Goal: Check status: Check status

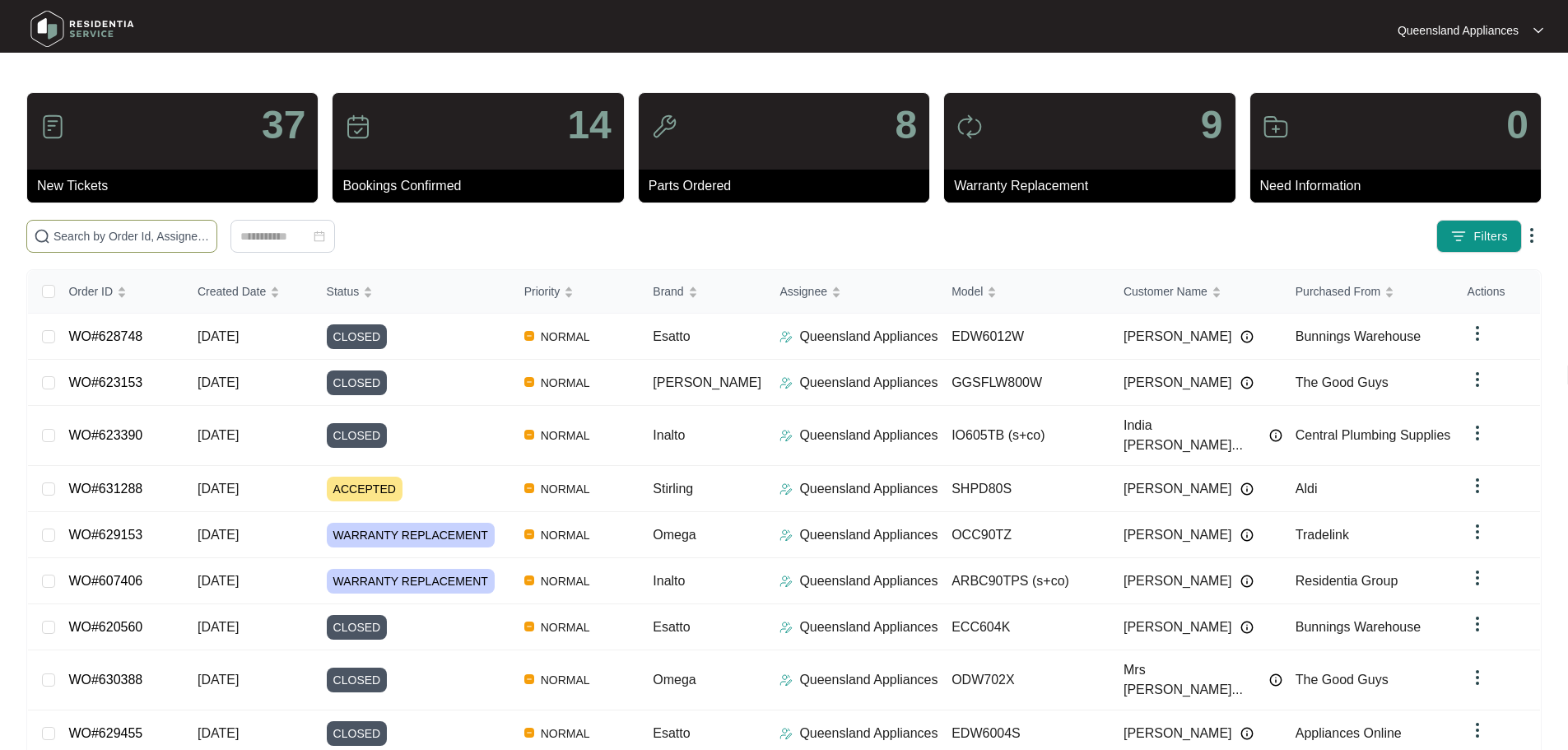
click at [210, 243] on input "text" at bounding box center [132, 236] width 156 height 18
paste input "628967"
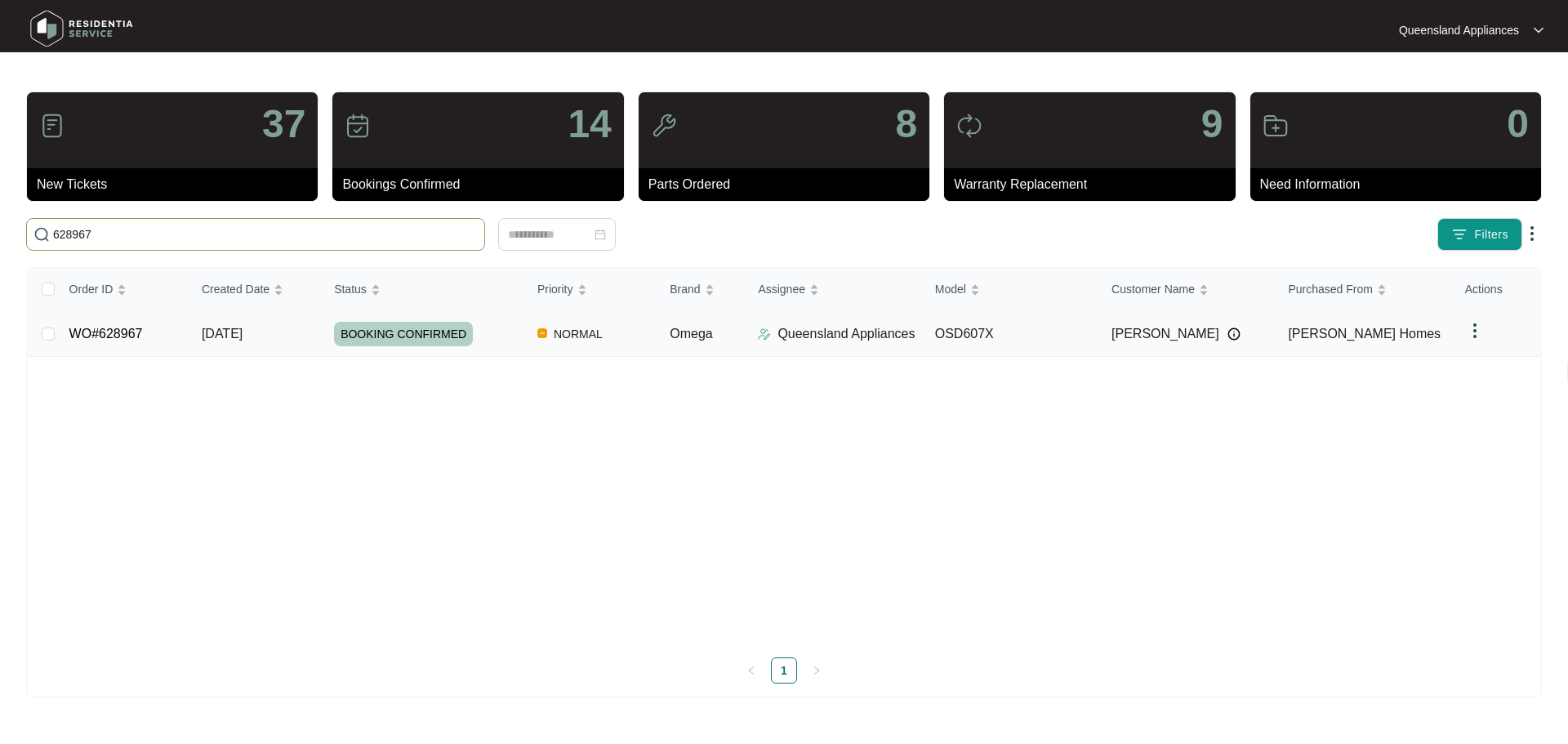
type input "628967"
click at [1038, 344] on td "OSD607X" at bounding box center [1009, 334] width 176 height 45
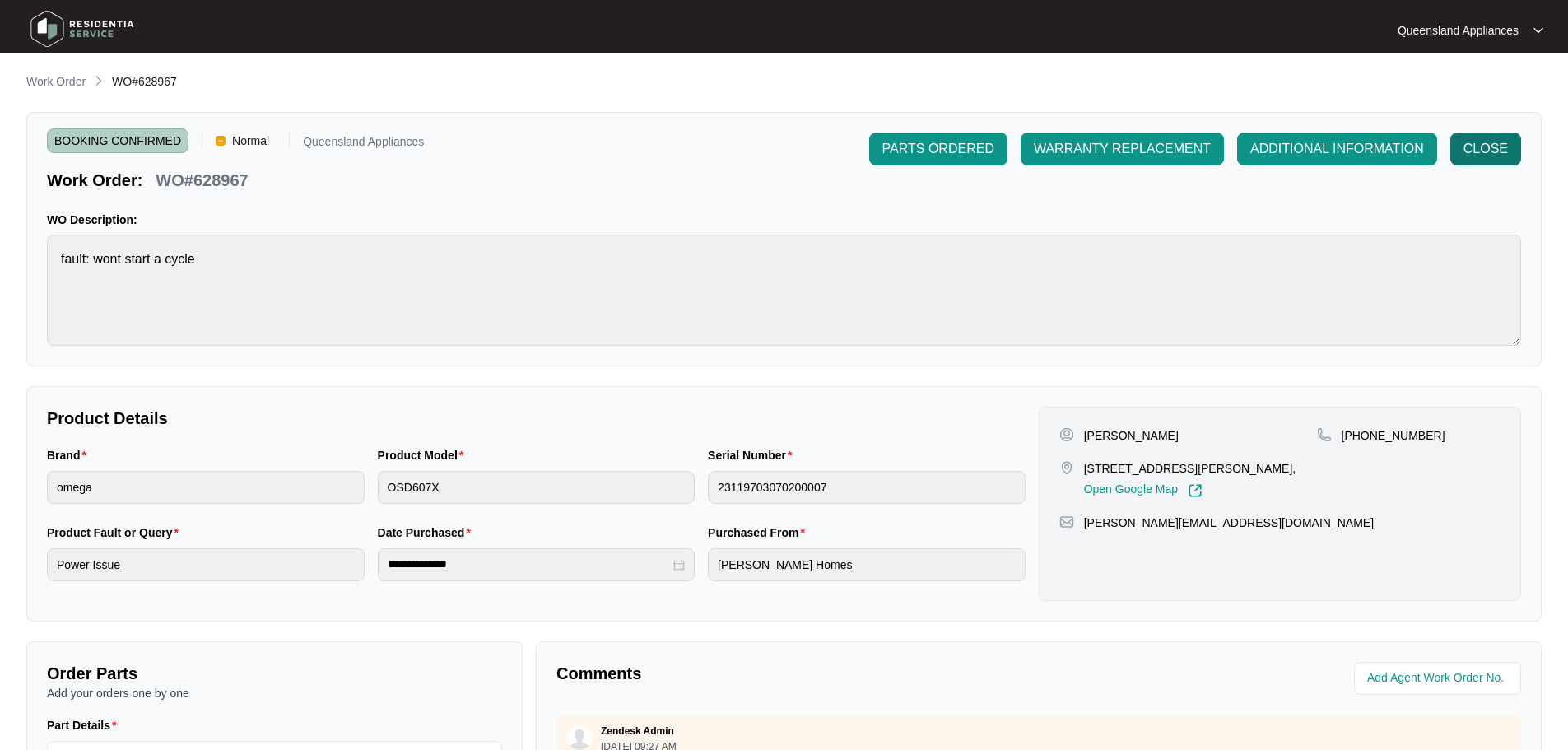
click at [1451, 144] on button "CLOSE" at bounding box center [1485, 149] width 70 height 33
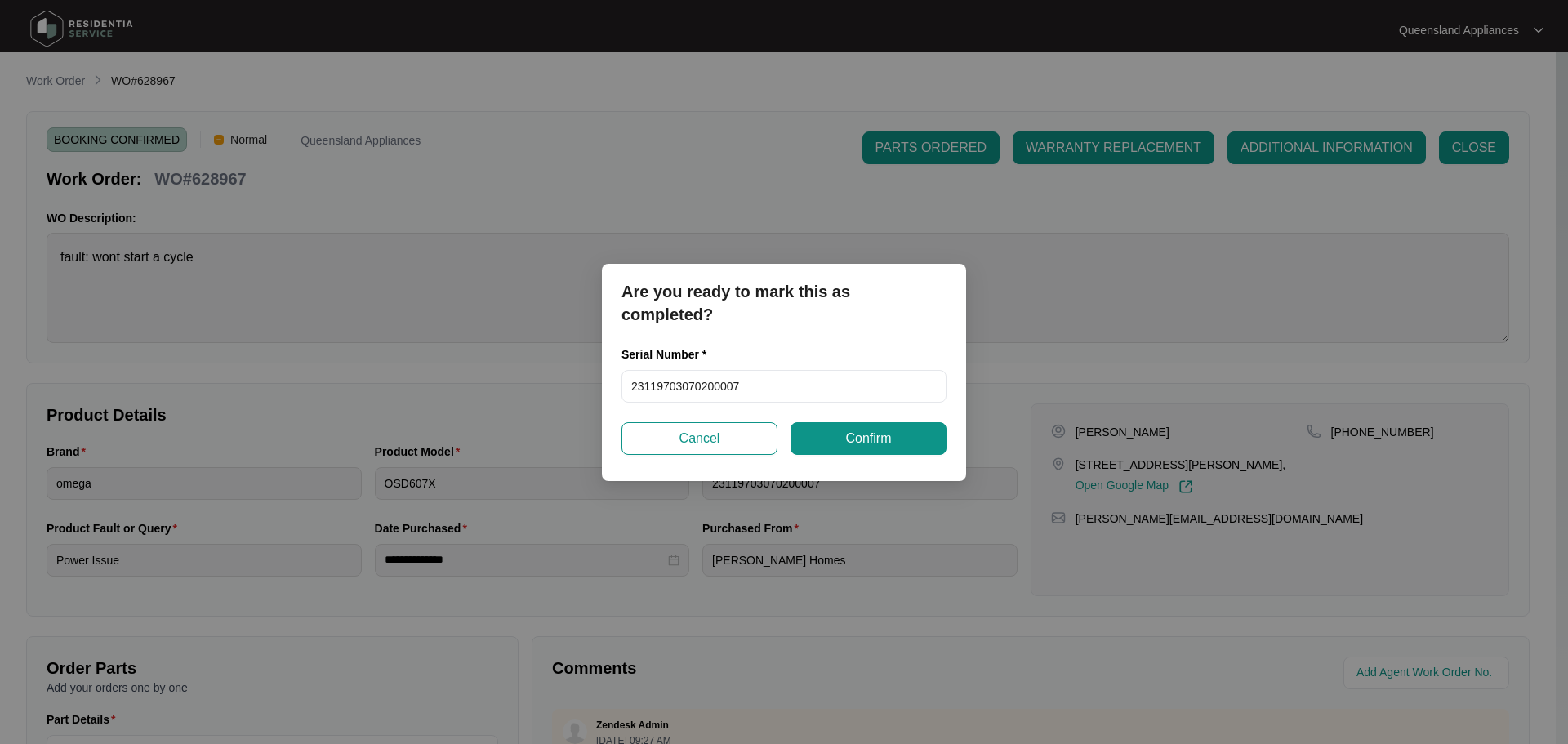
click at [765, 412] on div "Serial Number * 23119703070200007" at bounding box center [784, 384] width 338 height 77
click at [768, 395] on input "23119703070200007" at bounding box center [784, 387] width 325 height 33
click at [852, 446] on span "Confirm" at bounding box center [868, 439] width 45 height 20
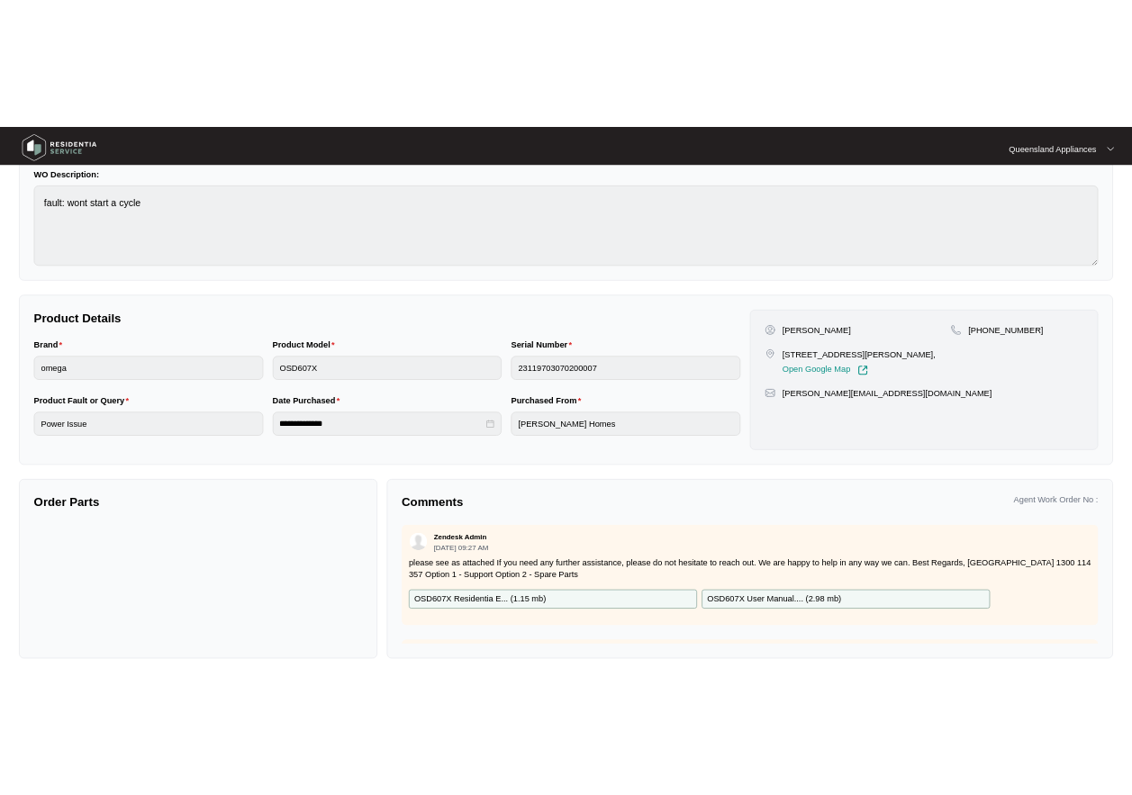
scroll to position [182, 0]
